Goal: Communication & Community: Answer question/provide support

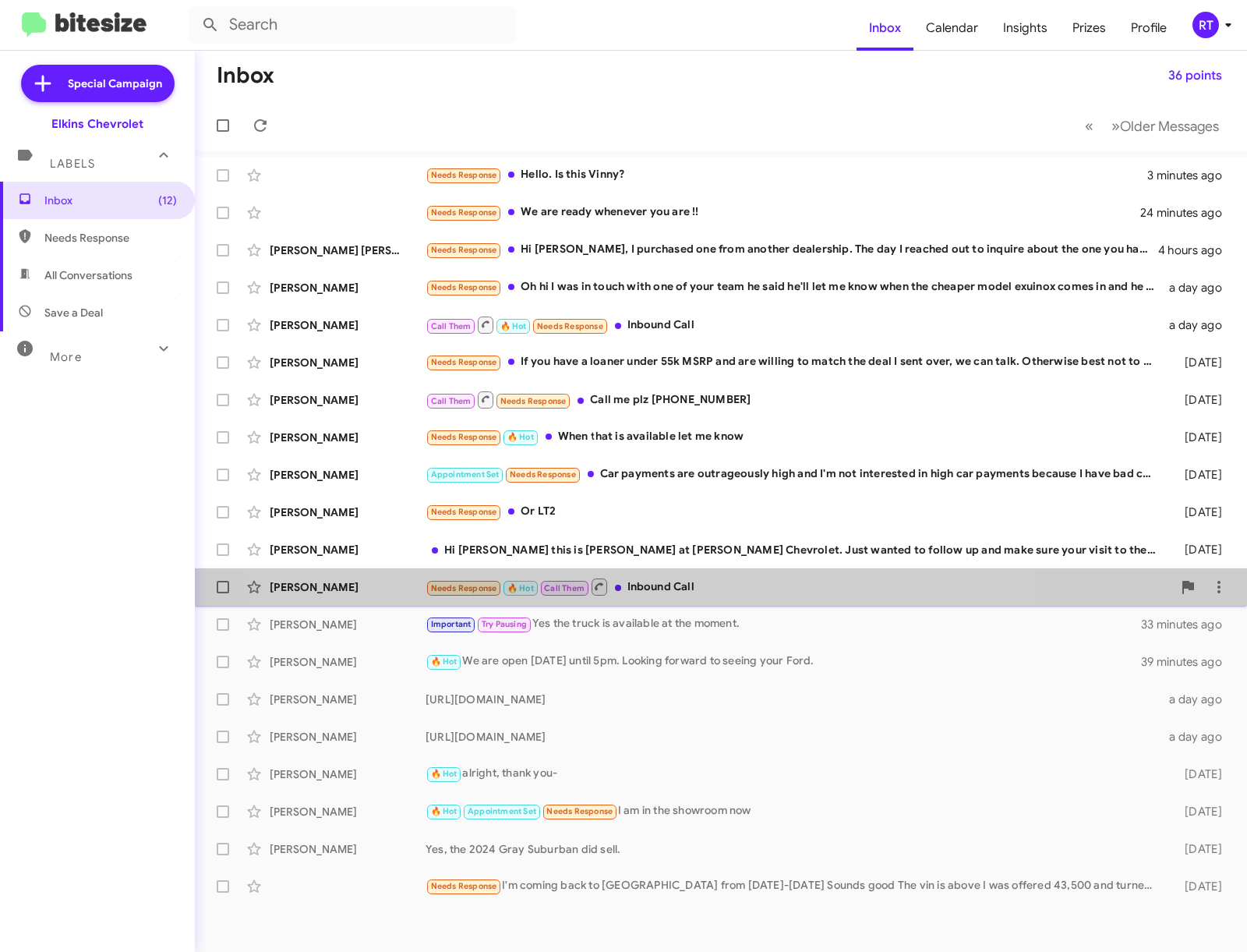
click at [647, 581] on div "Needs Response 🔥 Hot Call Them Inbound Call" at bounding box center [799, 587] width 746 height 20
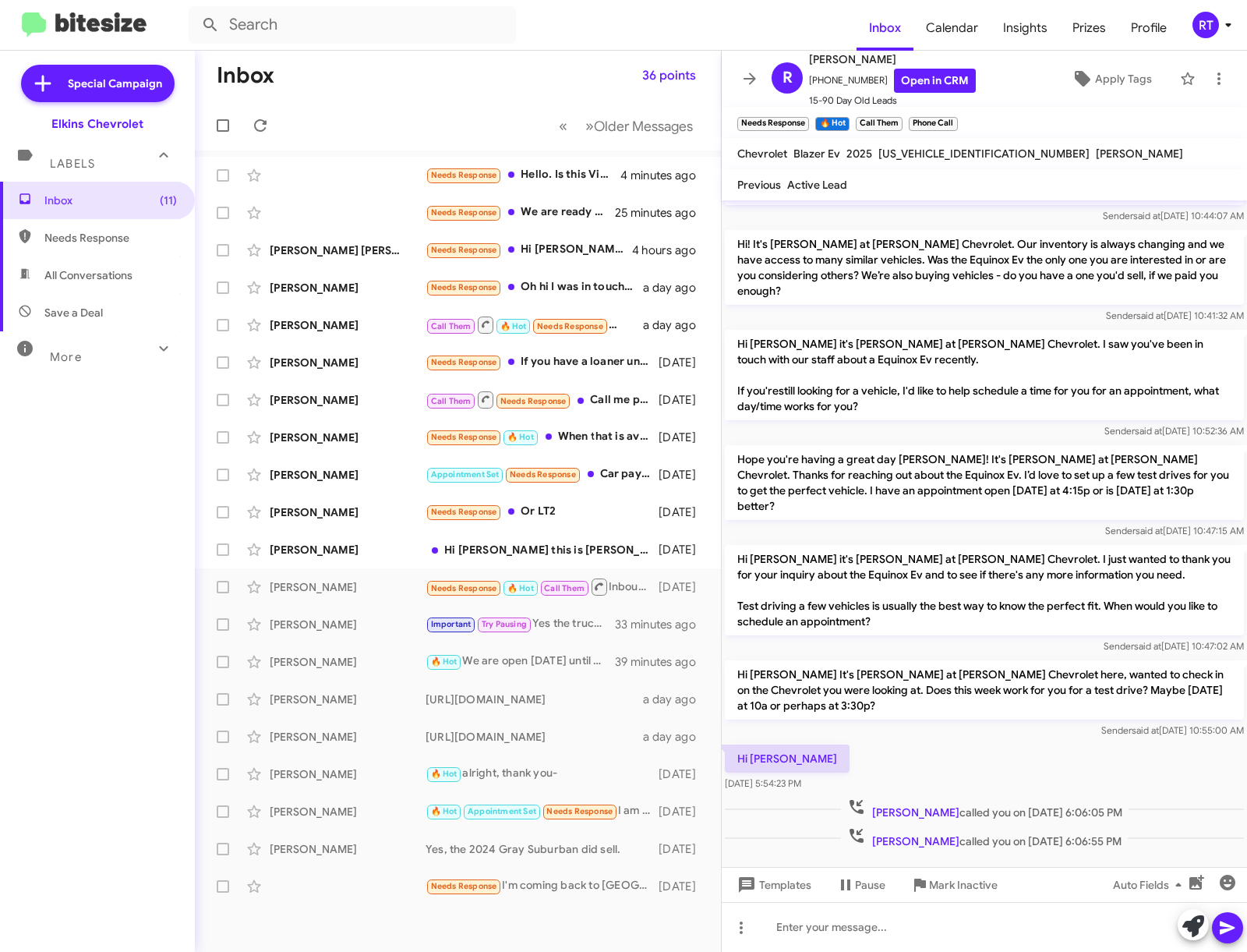
scroll to position [690, 0]
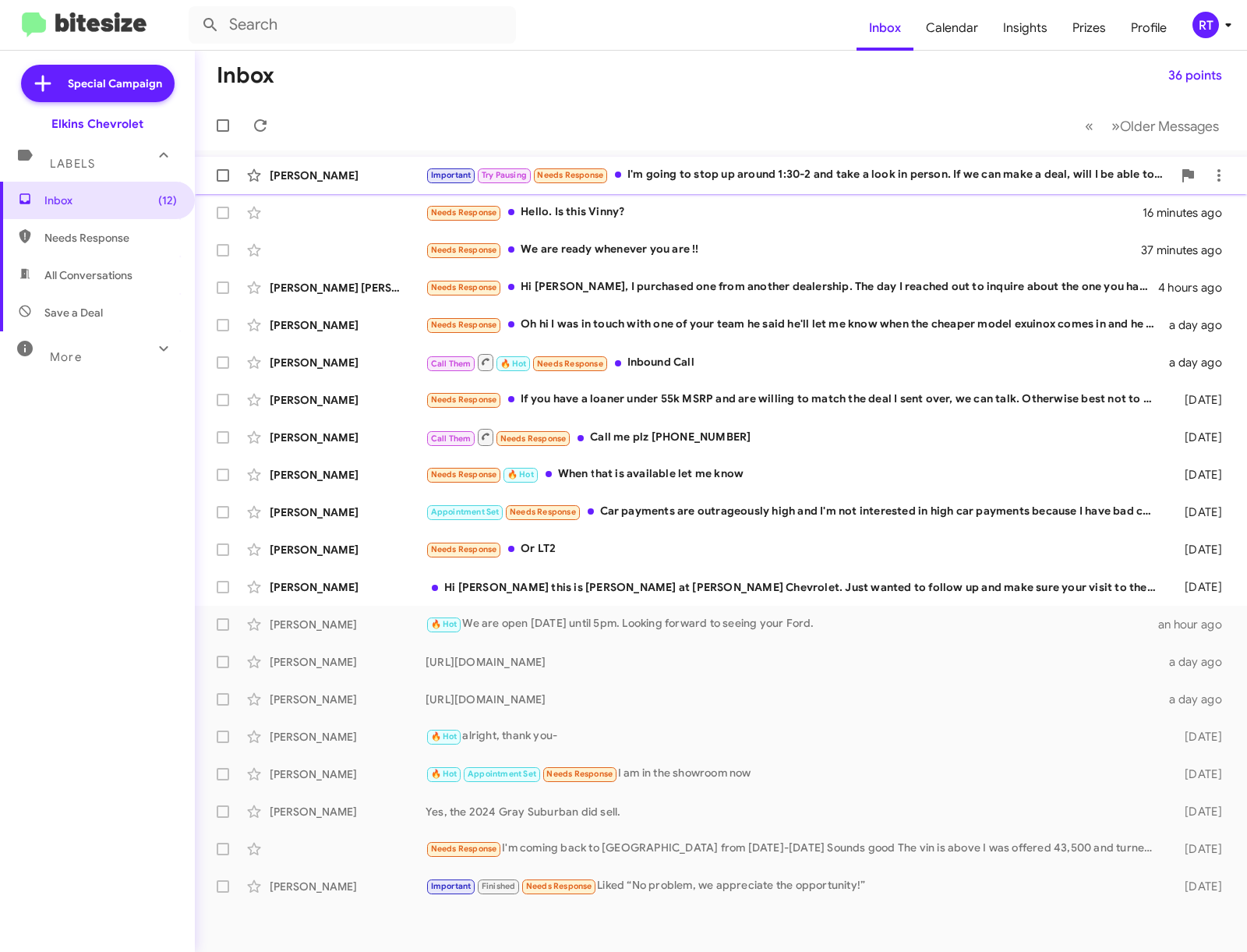
click at [774, 173] on div "Important Try Pausing Needs Response I'm going to stop up around 1:30-2 and tak…" at bounding box center [799, 175] width 746 height 18
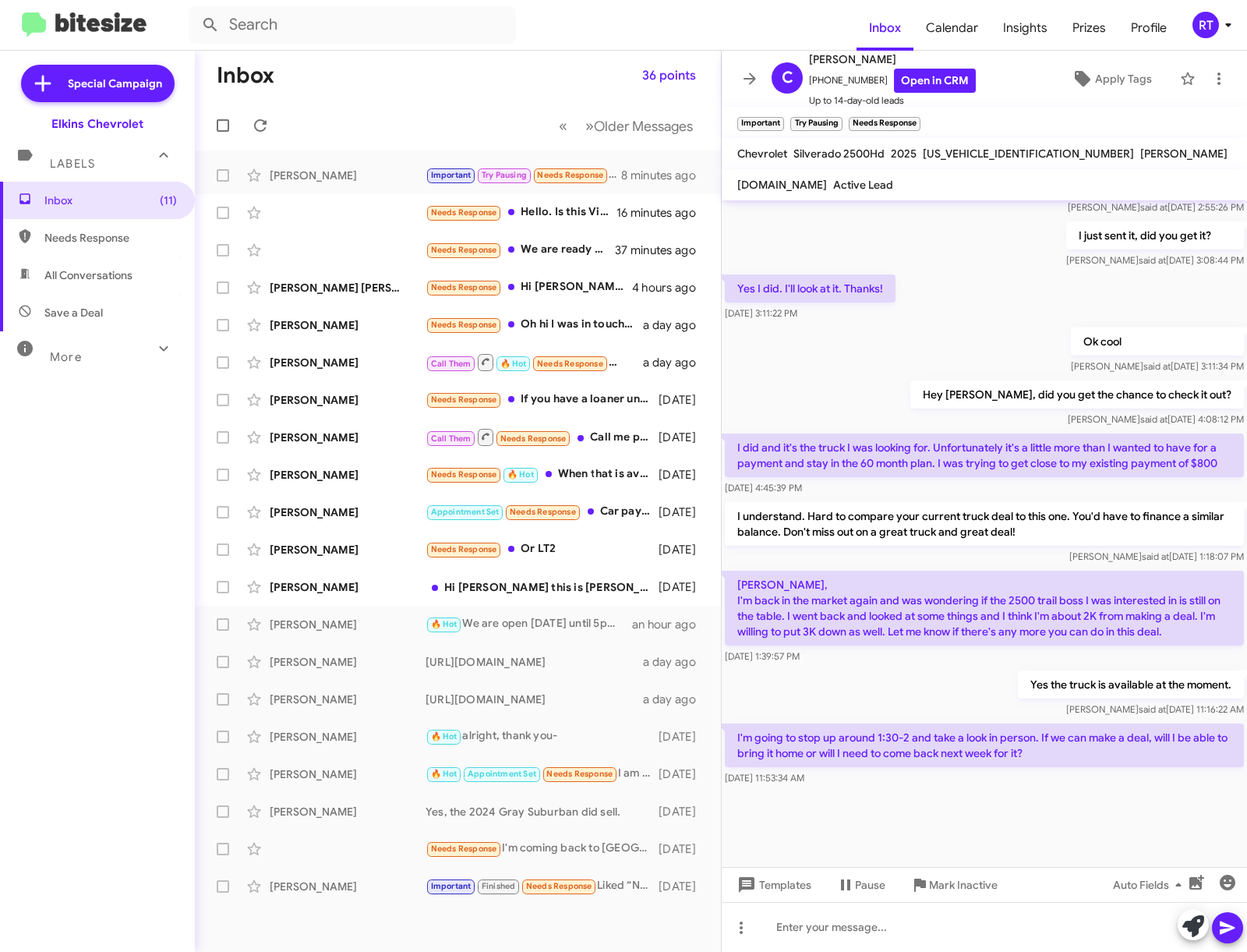
scroll to position [799, 0]
